Goal: Information Seeking & Learning: Learn about a topic

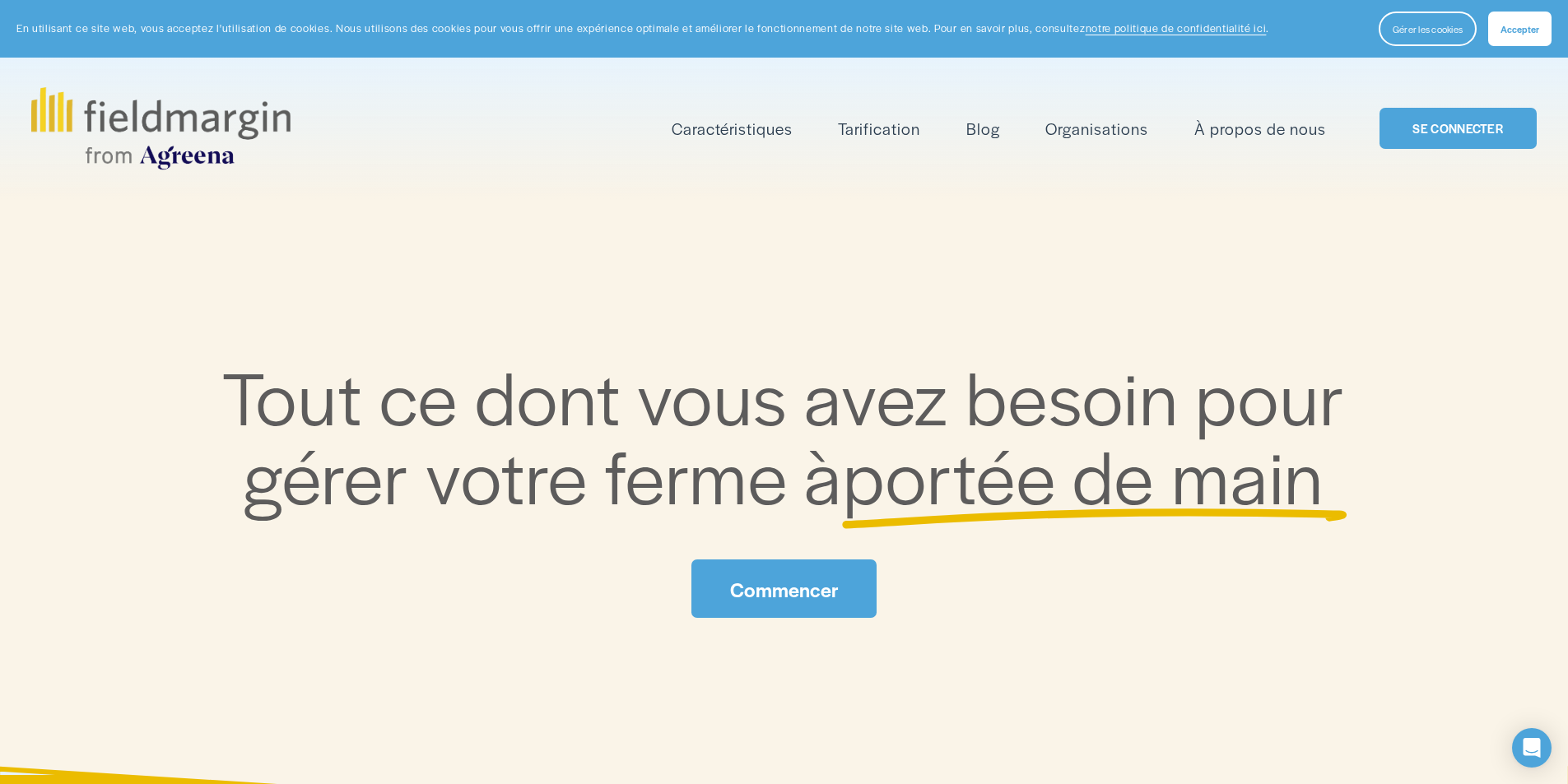
click at [867, 126] on font "Tarification" at bounding box center [878, 128] width 82 height 23
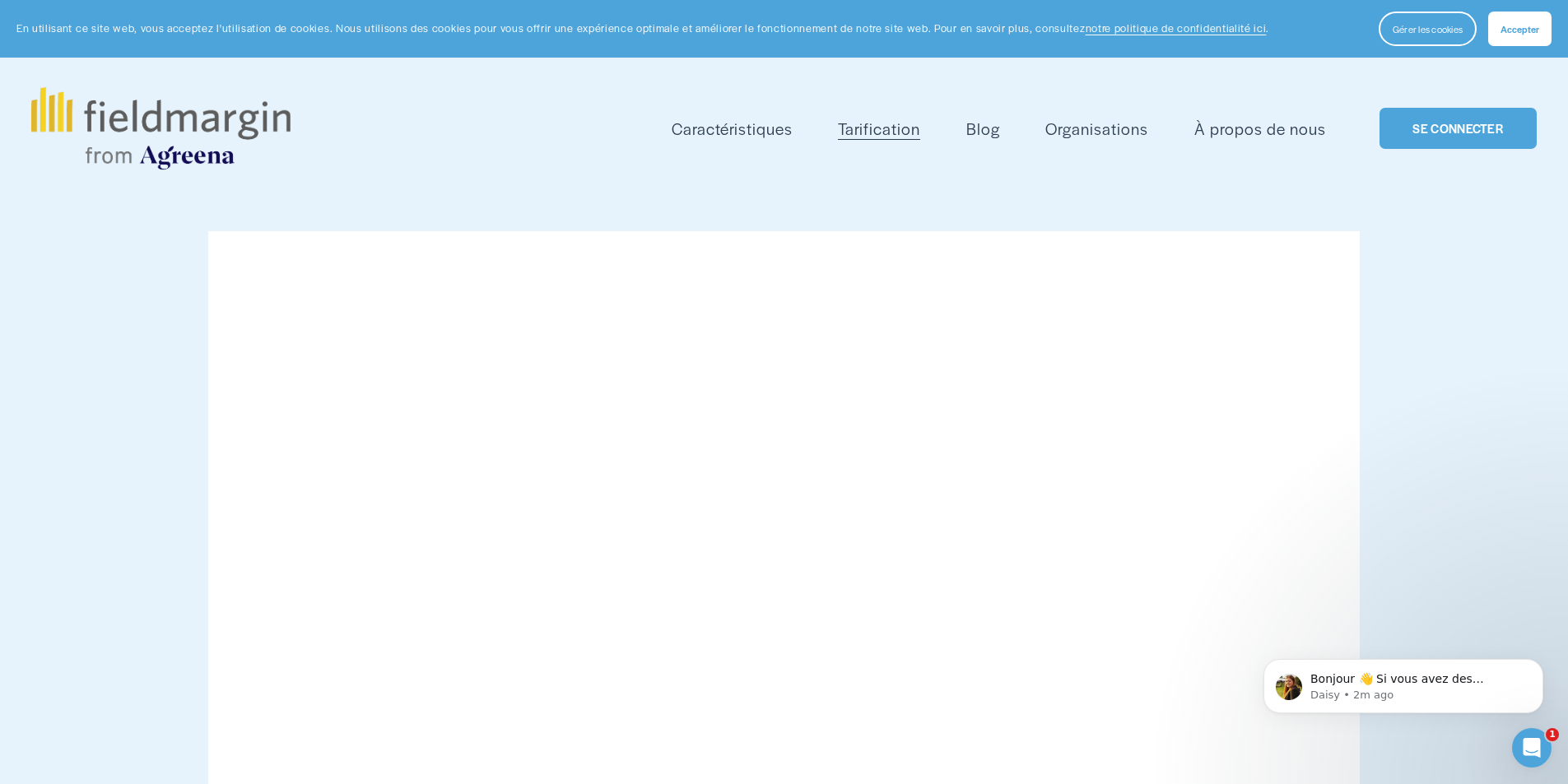
click at [704, 130] on font "Caractéristiques" at bounding box center [732, 128] width 121 height 23
click at [0, 0] on font "Cartographie" at bounding box center [0, 0] width 0 height 0
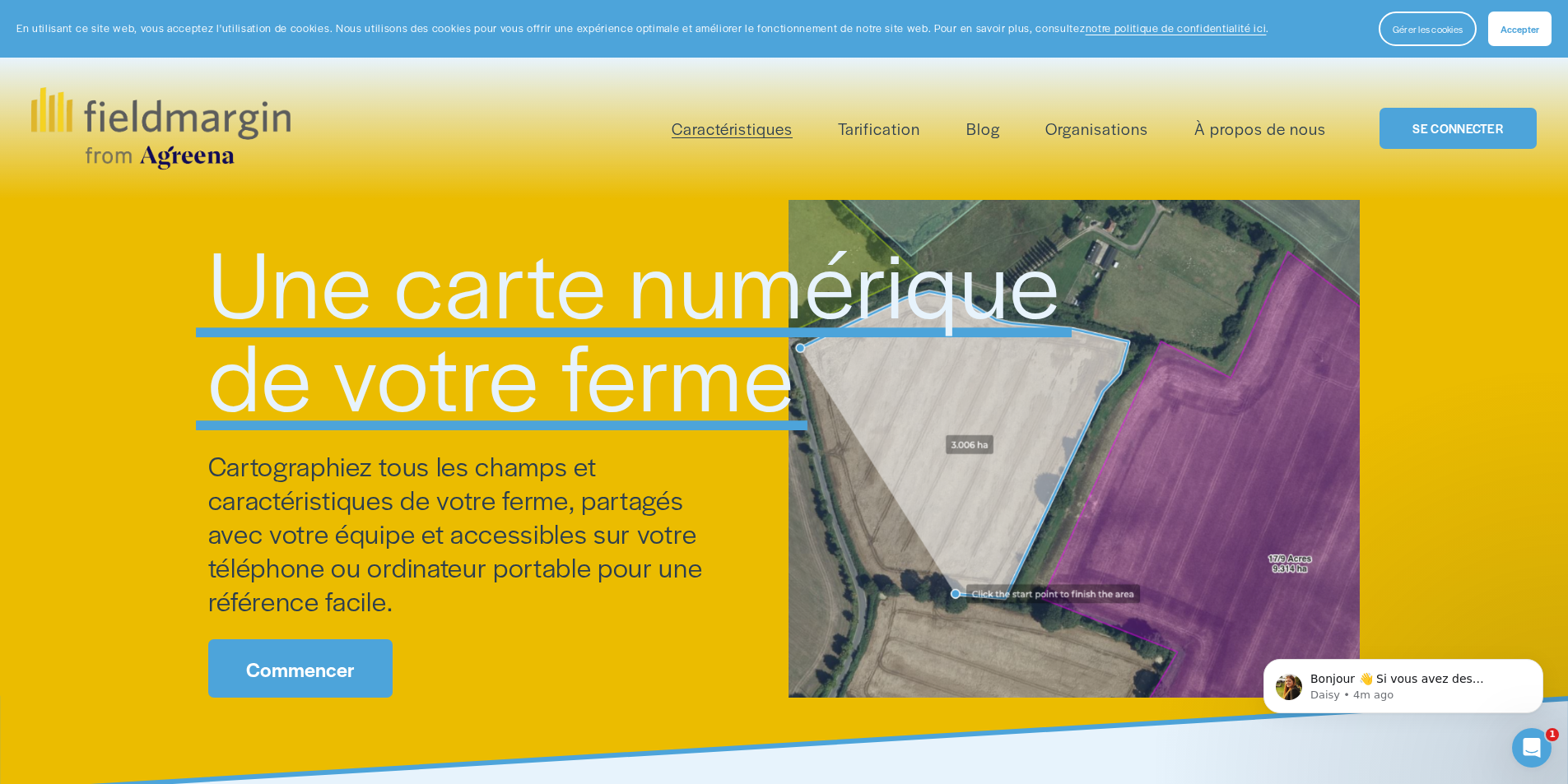
click at [1091, 128] on font "Organisations" at bounding box center [1097, 128] width 103 height 23
